Goal: Find specific page/section: Find specific page/section

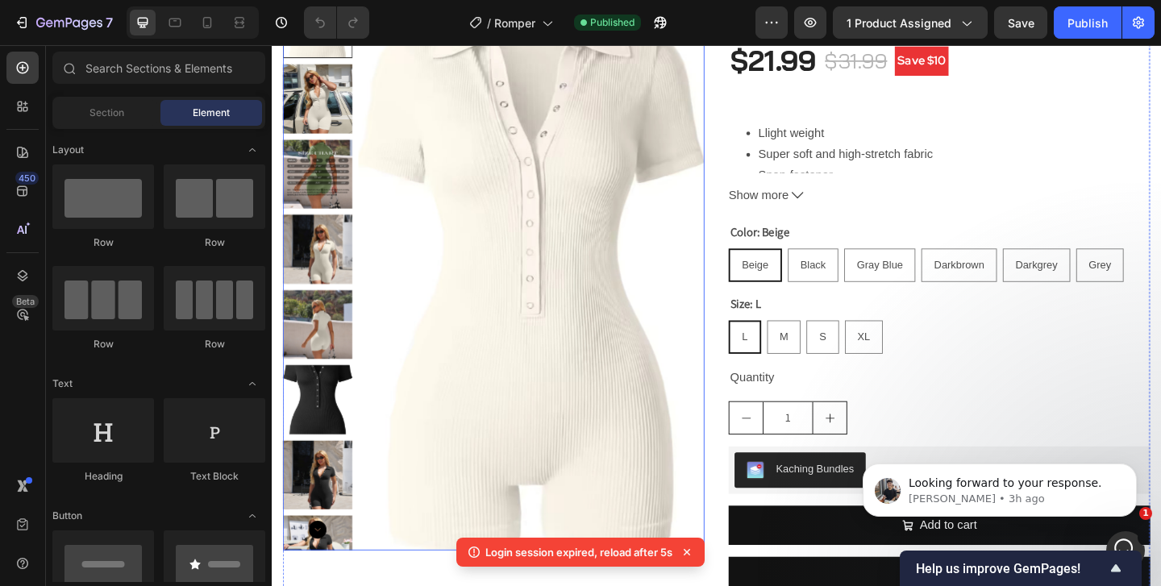
scroll to position [312, 0]
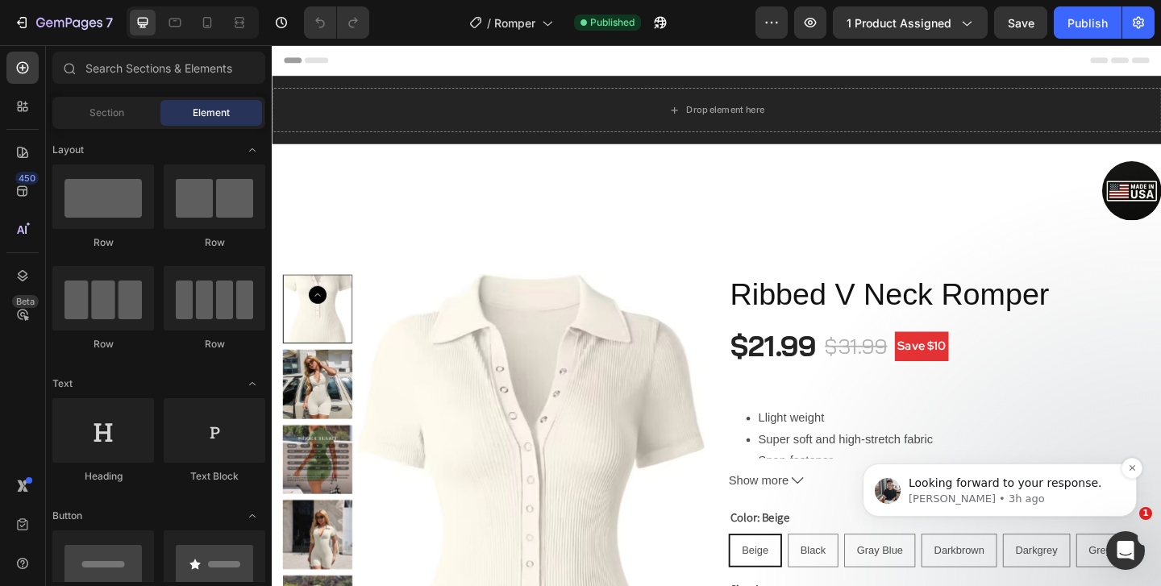
click at [1027, 492] on p "Tony • 3h ago" at bounding box center [1012, 499] width 208 height 15
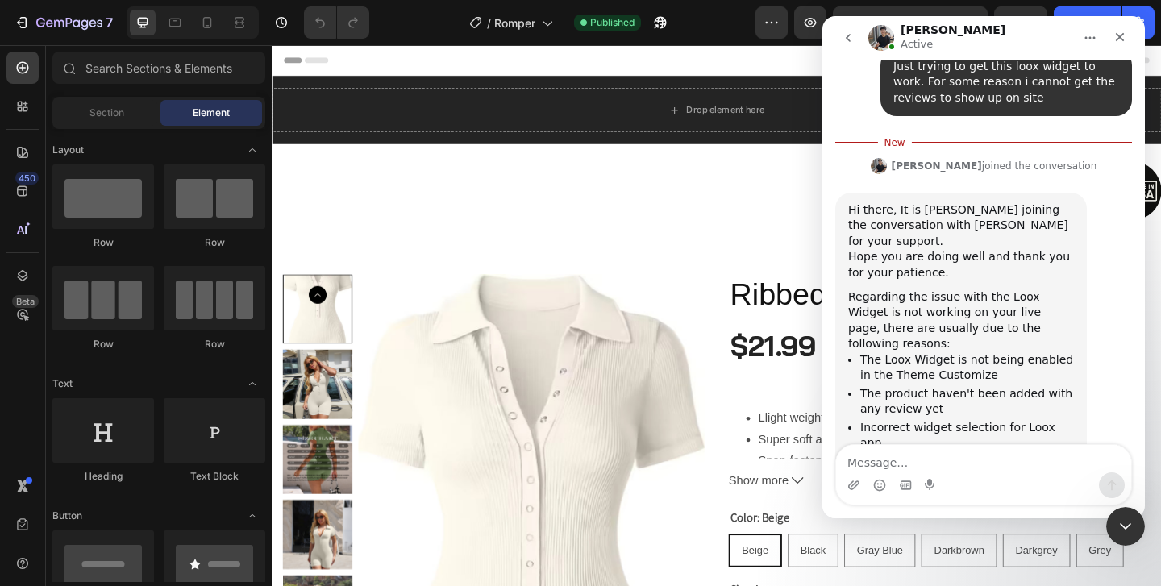
scroll to position [1440, 0]
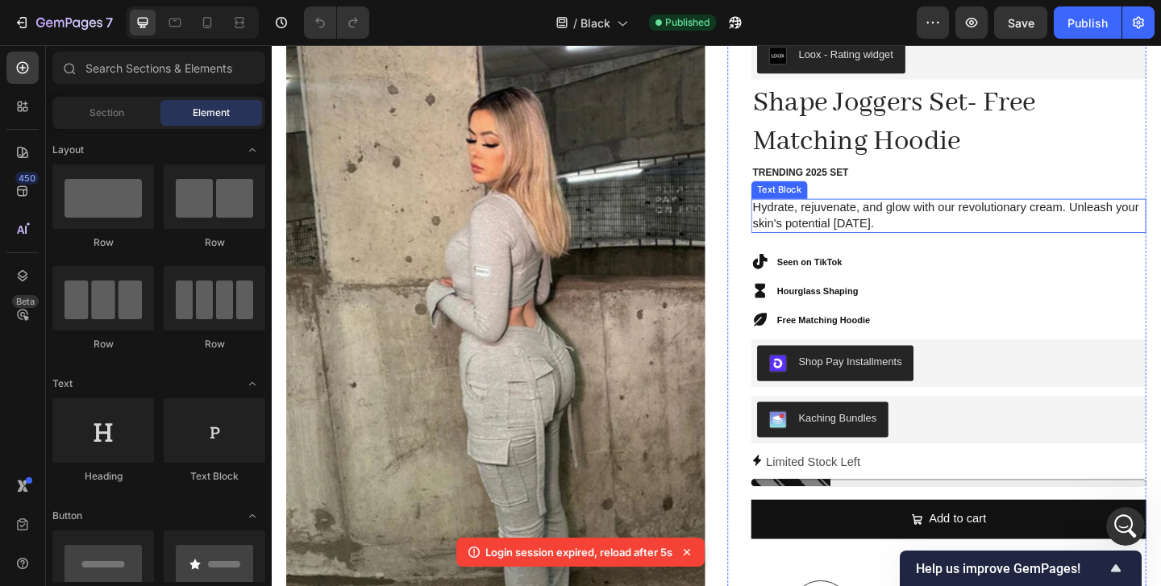
scroll to position [115, 0]
